Goal: Task Accomplishment & Management: Complete application form

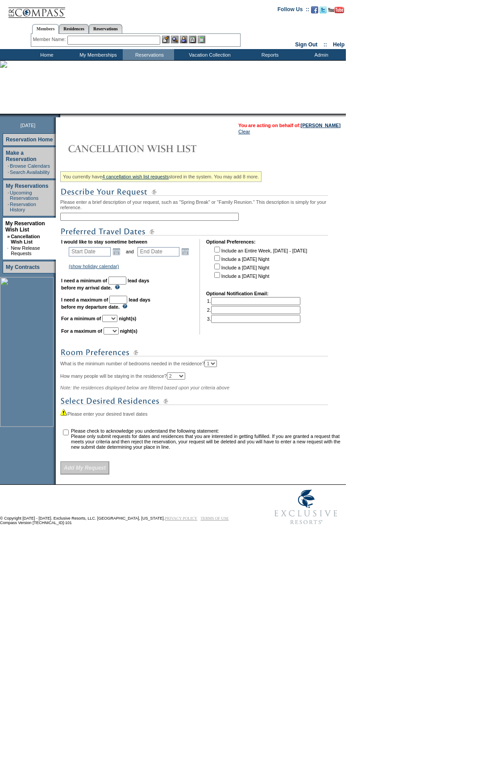
click at [143, 216] on input "text" at bounding box center [149, 217] width 178 height 8
type input "Winter 2027 - [GEOGRAPHIC_DATA]"
click at [120, 255] on link "Open the calendar popup." at bounding box center [116, 252] width 10 height 10
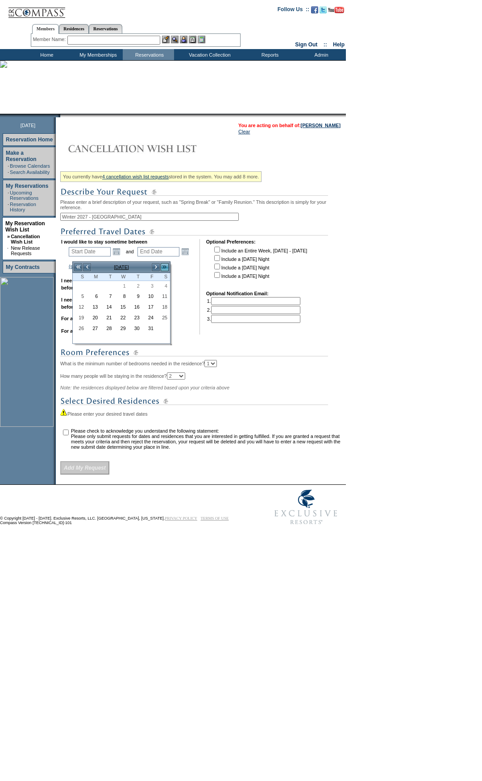
click at [164, 266] on link ">>" at bounding box center [164, 267] width 9 height 9
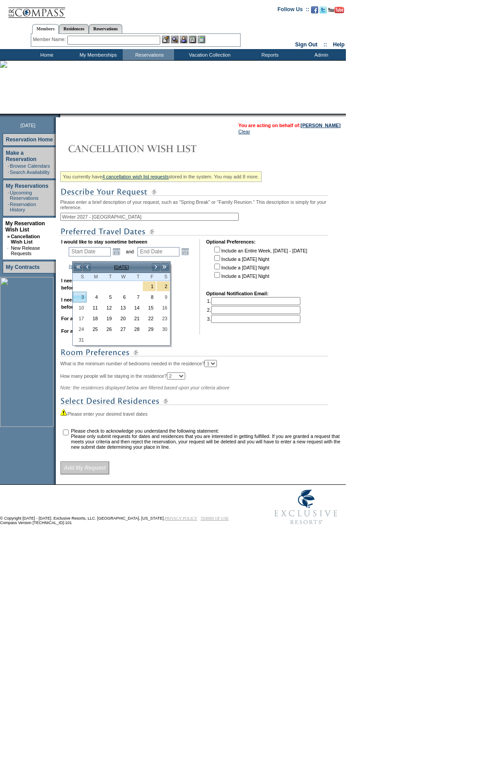
click at [81, 297] on link "3" at bounding box center [79, 297] width 13 height 10
type input "[DATE]"
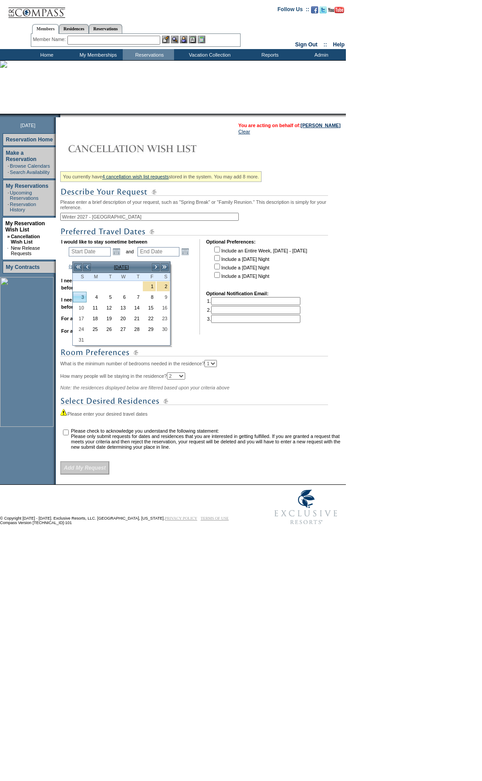
type input "460"
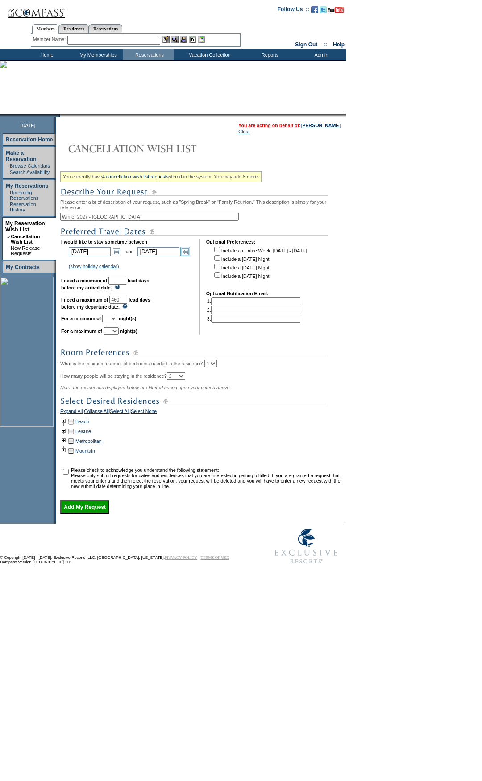
click at [187, 256] on link "Open the calendar popup." at bounding box center [185, 252] width 10 height 10
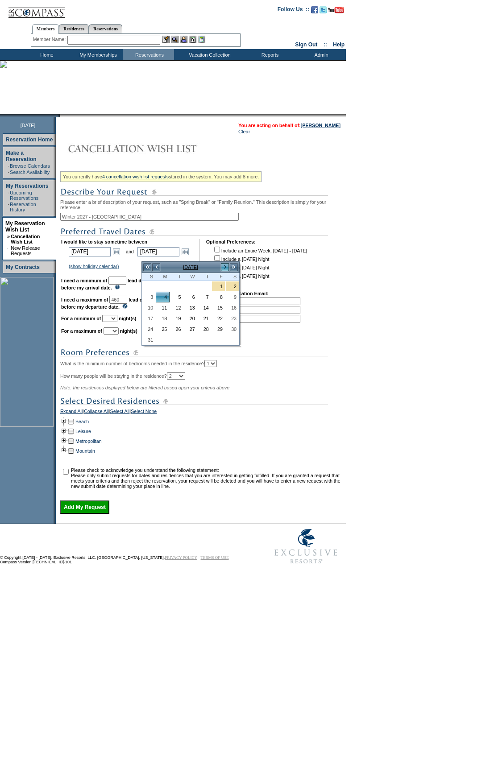
click at [221, 268] on link ">" at bounding box center [224, 267] width 9 height 9
click at [149, 306] on link "14" at bounding box center [148, 308] width 13 height 10
type input "[DATE]"
type input "501"
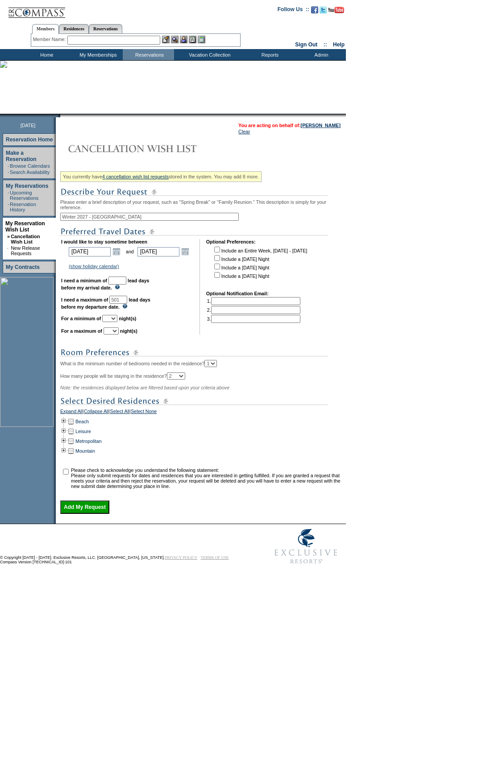
click at [117, 322] on select "1 2 3 4 5 6 7 8 9 10 11 12 13 14" at bounding box center [109, 318] width 15 height 7
click at [113, 322] on select "1 2 3 4 5 6 7 8 9 10 11 12 13 14" at bounding box center [109, 318] width 15 height 7
click at [124, 334] on td "I would like to stay sometime between [DATE] [DATE] Open the calendar popup. <<…" at bounding box center [127, 286] width 132 height 95
click at [117, 322] on select "1 2 3 4 5 6 7 8 9 10 11 12 13 14" at bounding box center [109, 318] width 15 height 7
select select "6"
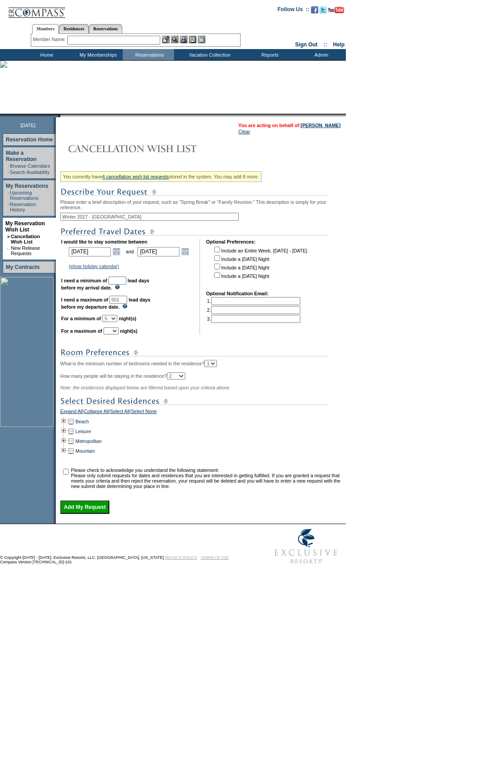
click at [113, 322] on select "1 2 3 4 5 6 7 8 9 10 11 12 13 14" at bounding box center [109, 318] width 15 height 7
click at [119, 334] on select "1 2 3 4 5 6 7 8 9 10 11 12 13 14" at bounding box center [110, 330] width 15 height 7
select select "7"
click at [115, 334] on select "1 2 3 4 5 6 7 8 9 10 11 12 13 14" at bounding box center [110, 330] width 15 height 7
click at [126, 285] on input "text" at bounding box center [117, 280] width 18 height 8
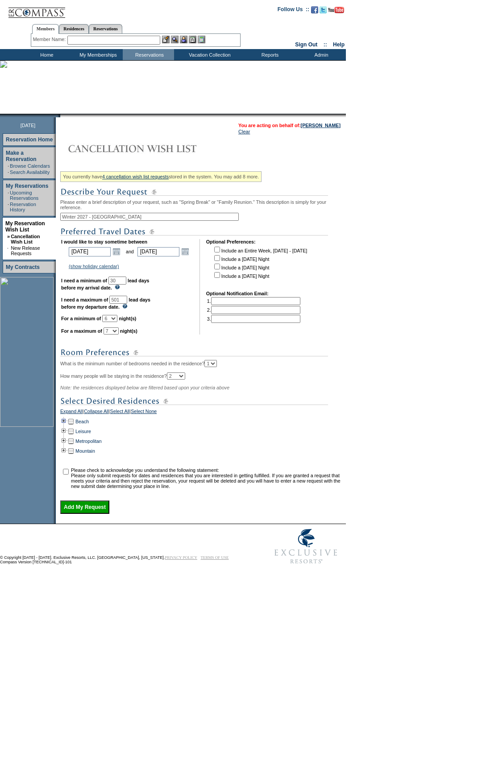
type input "30"
click at [67, 426] on td at bounding box center [63, 422] width 7 height 10
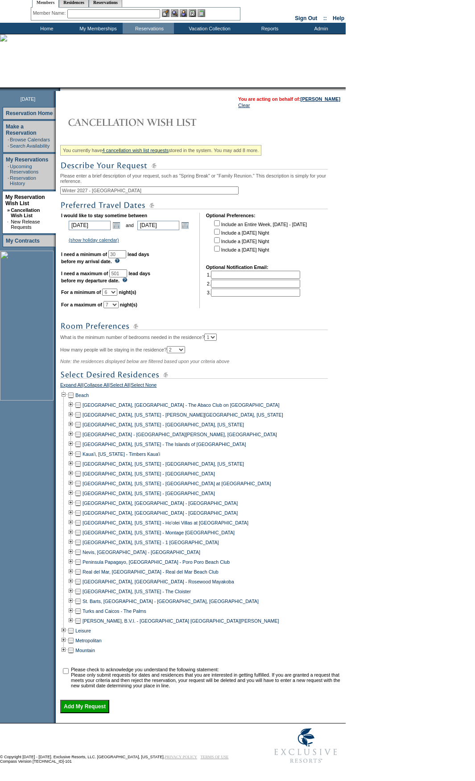
scroll to position [44, 0]
click at [74, 596] on td at bounding box center [70, 601] width 7 height 10
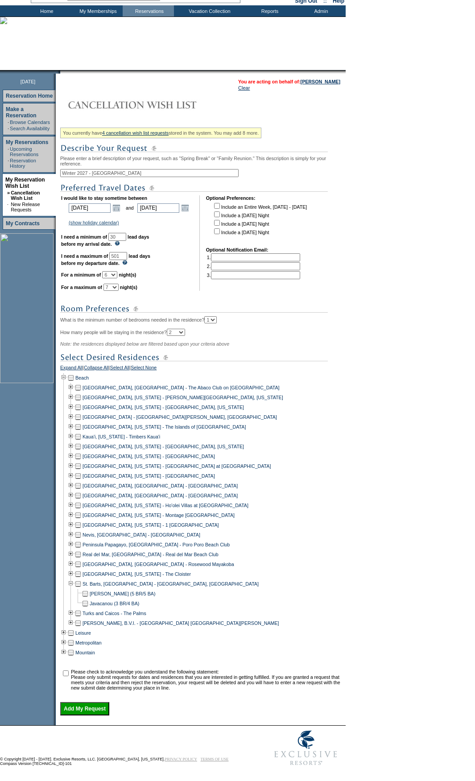
click at [82, 589] on td at bounding box center [77, 584] width 7 height 10
click at [82, 628] on td at bounding box center [77, 623] width 7 height 10
click at [82, 569] on td at bounding box center [77, 564] width 7 height 10
click at [69, 676] on input "checkbox" at bounding box center [66, 673] width 6 height 6
checkbox input "true"
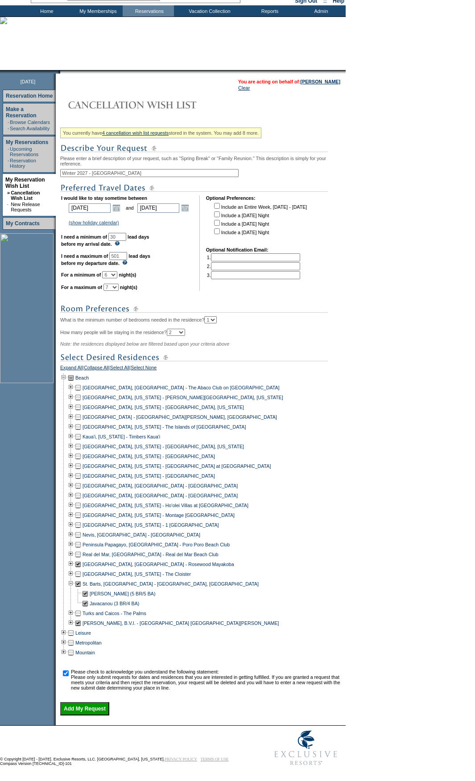
click at [94, 715] on input "Add My Request" at bounding box center [84, 708] width 49 height 13
